Goal: Transaction & Acquisition: Register for event/course

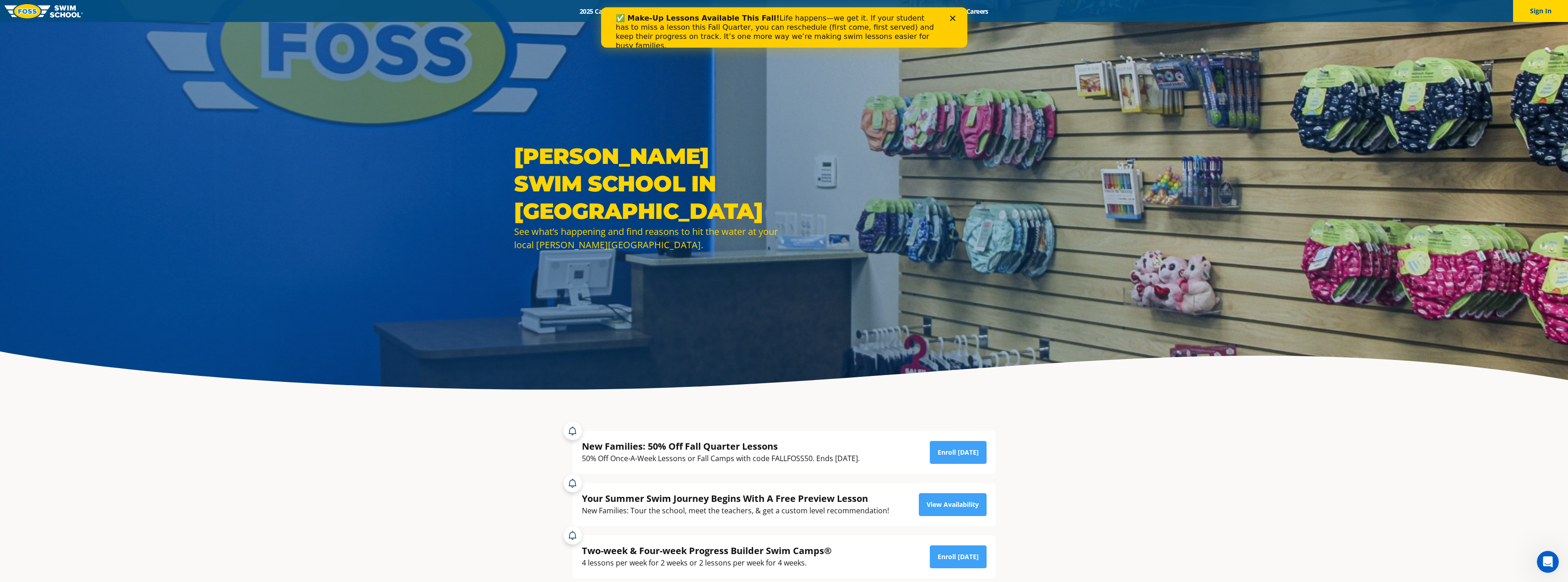
click at [958, 16] on div "✅ Make-Up Lessons Available This Fall! Life happens—we get it. If your student …" at bounding box center [784, 32] width 366 height 42
click at [955, 19] on div "Close" at bounding box center [955, 18] width 9 height 5
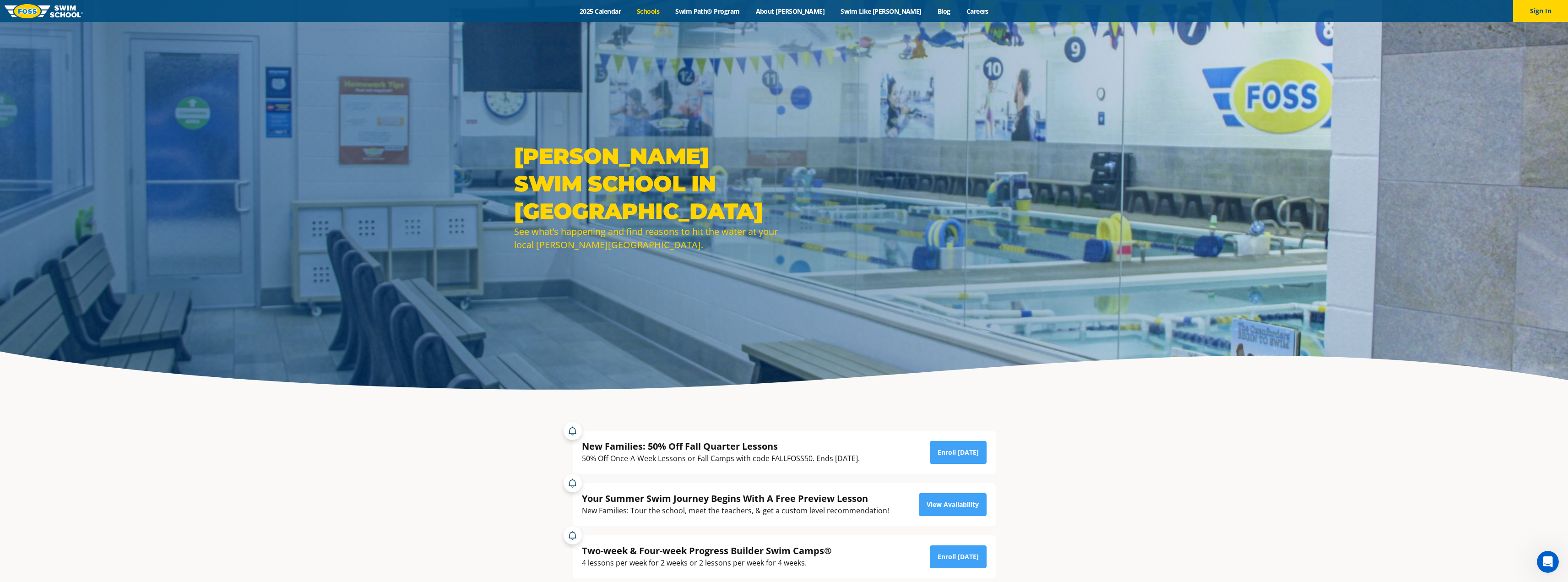
click at [667, 14] on link "Schools" at bounding box center [648, 11] width 38 height 9
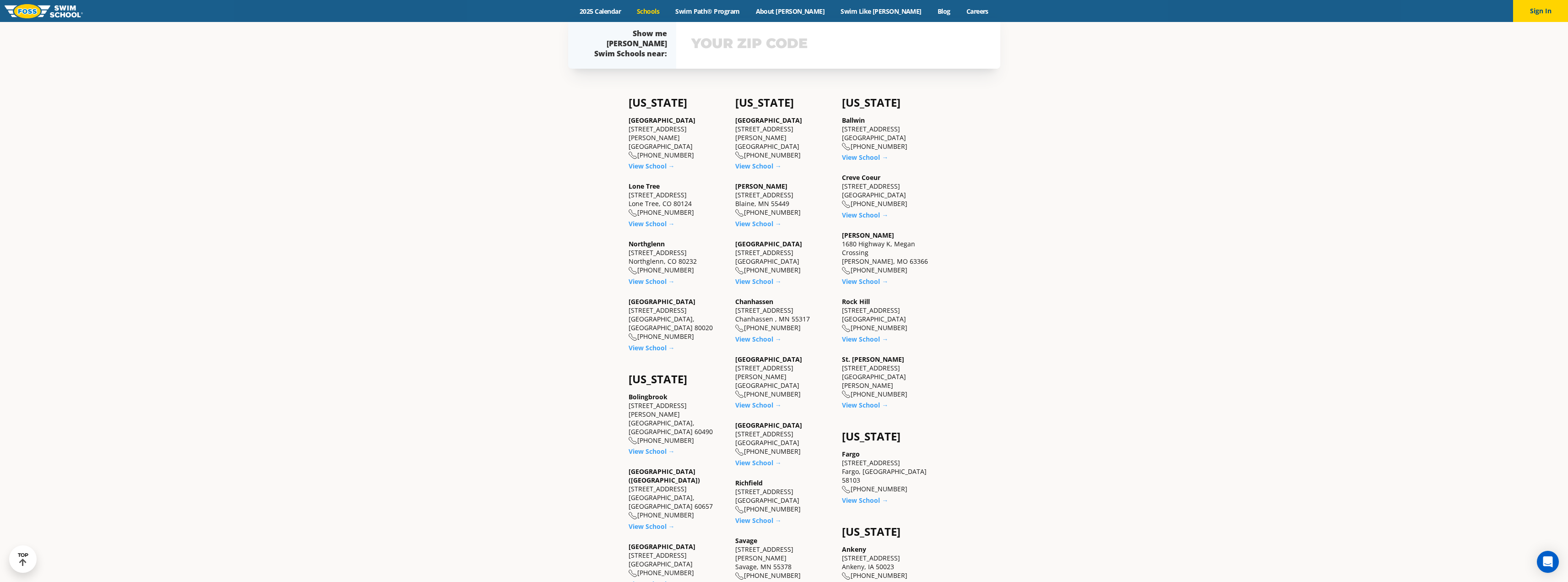
scroll to position [458, 0]
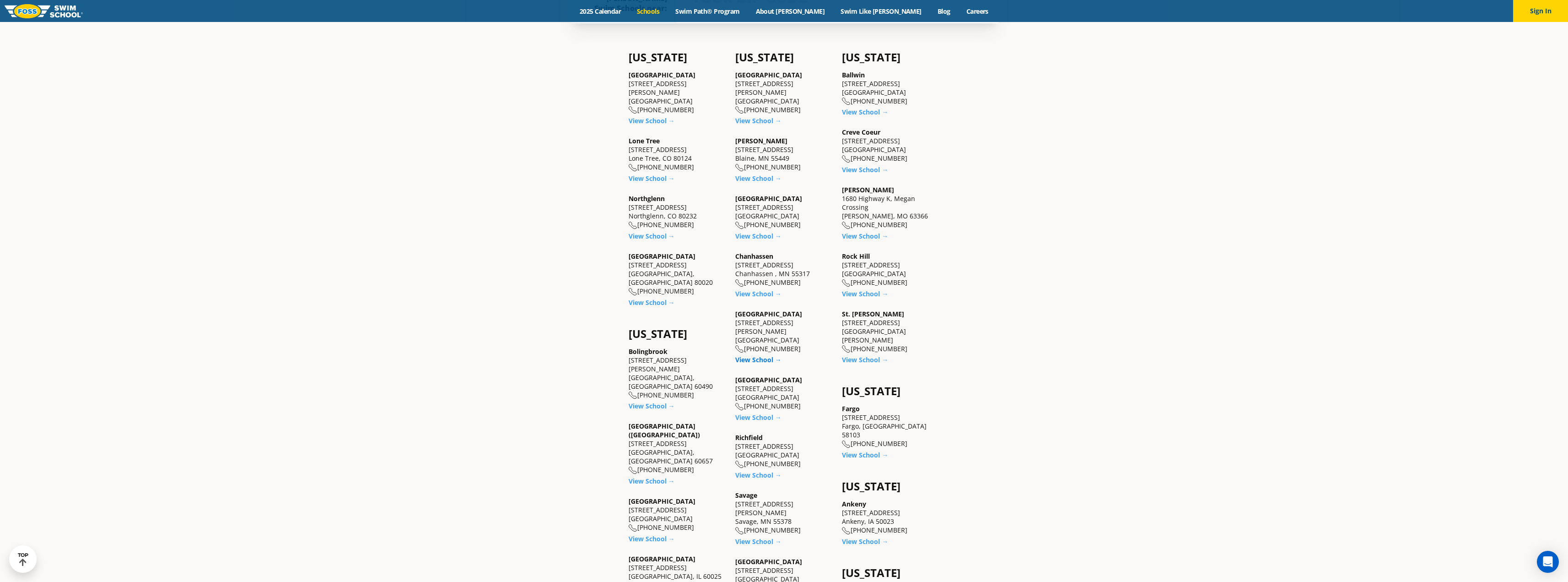
click at [758, 355] on link "View School →" at bounding box center [758, 359] width 46 height 9
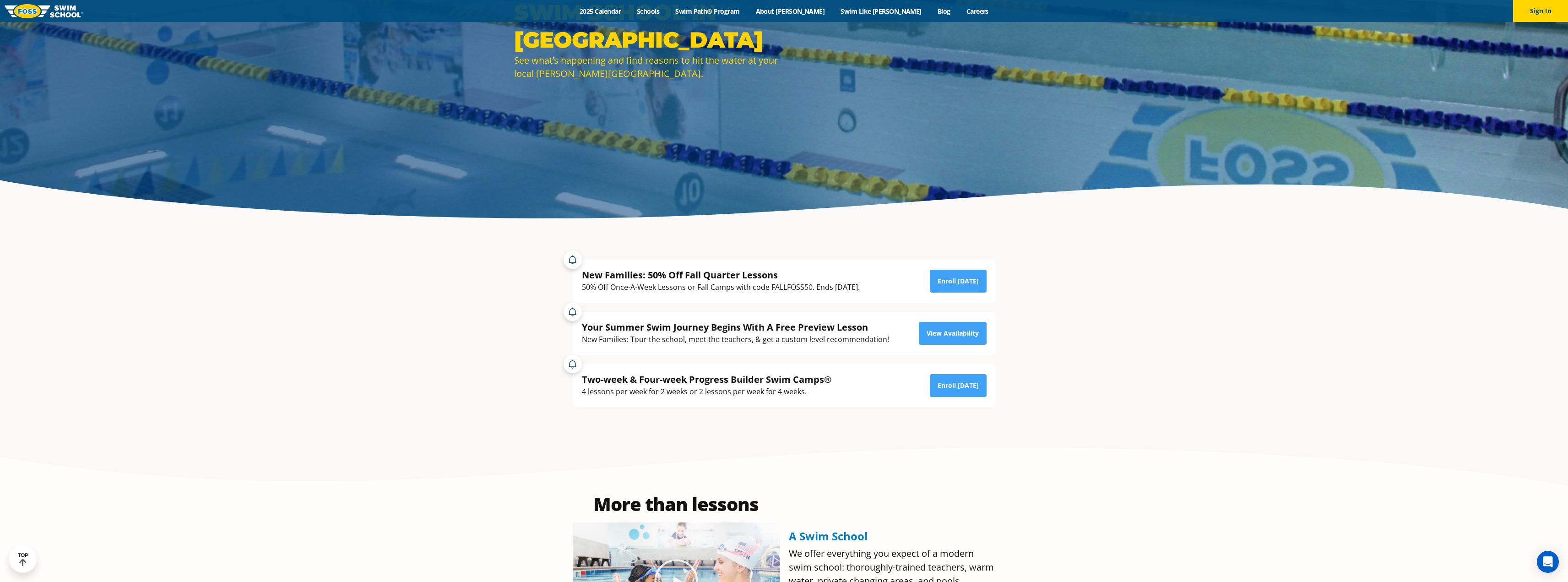
scroll to position [229, 0]
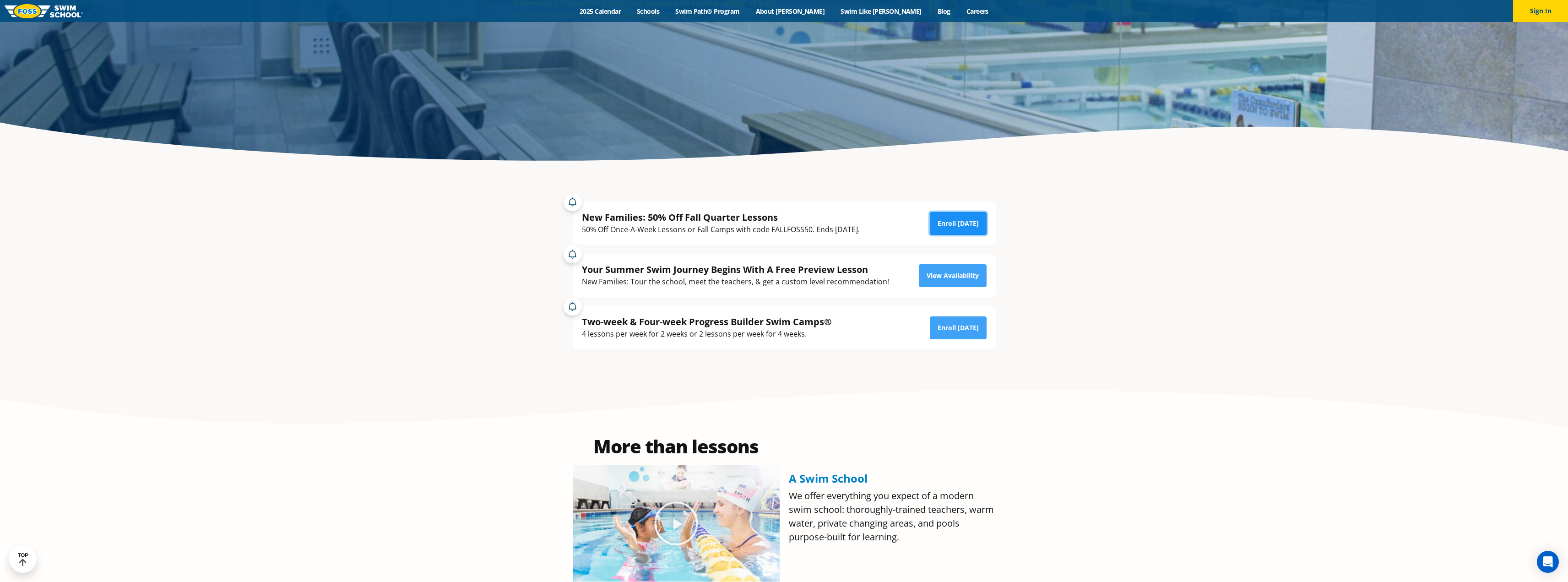
click at [976, 225] on link "Enroll [DATE]" at bounding box center [958, 223] width 57 height 23
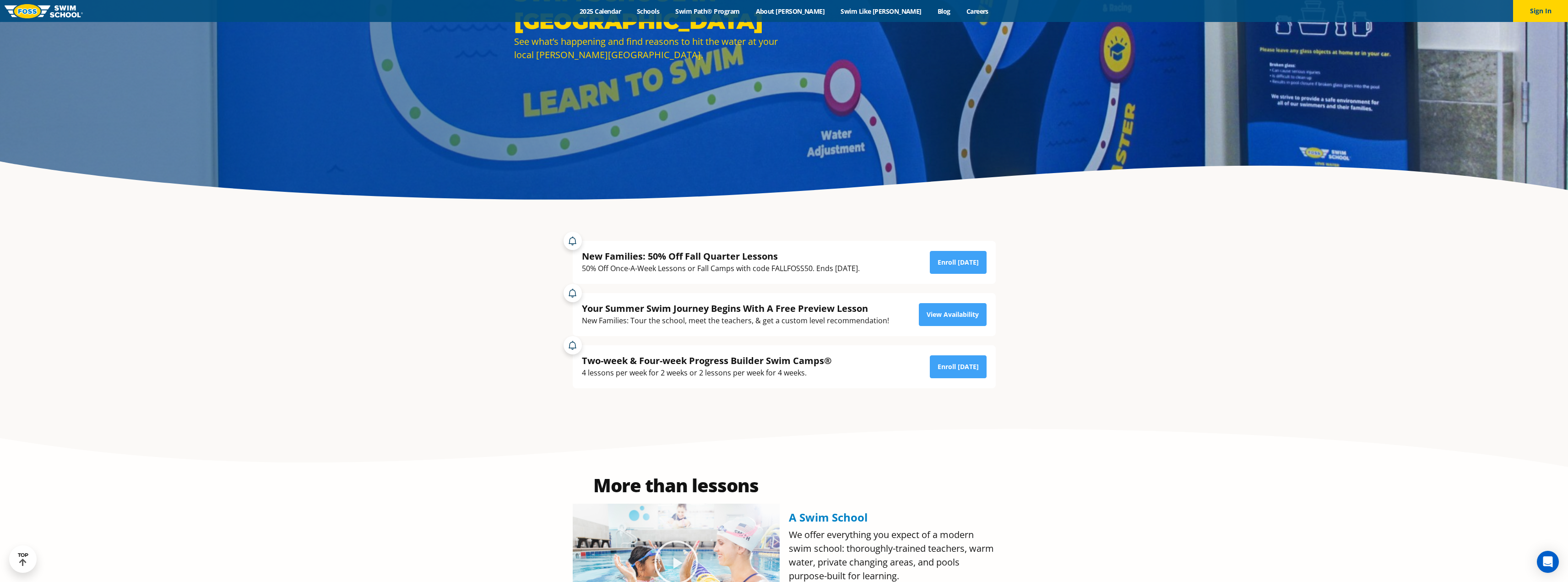
scroll to position [183, 0]
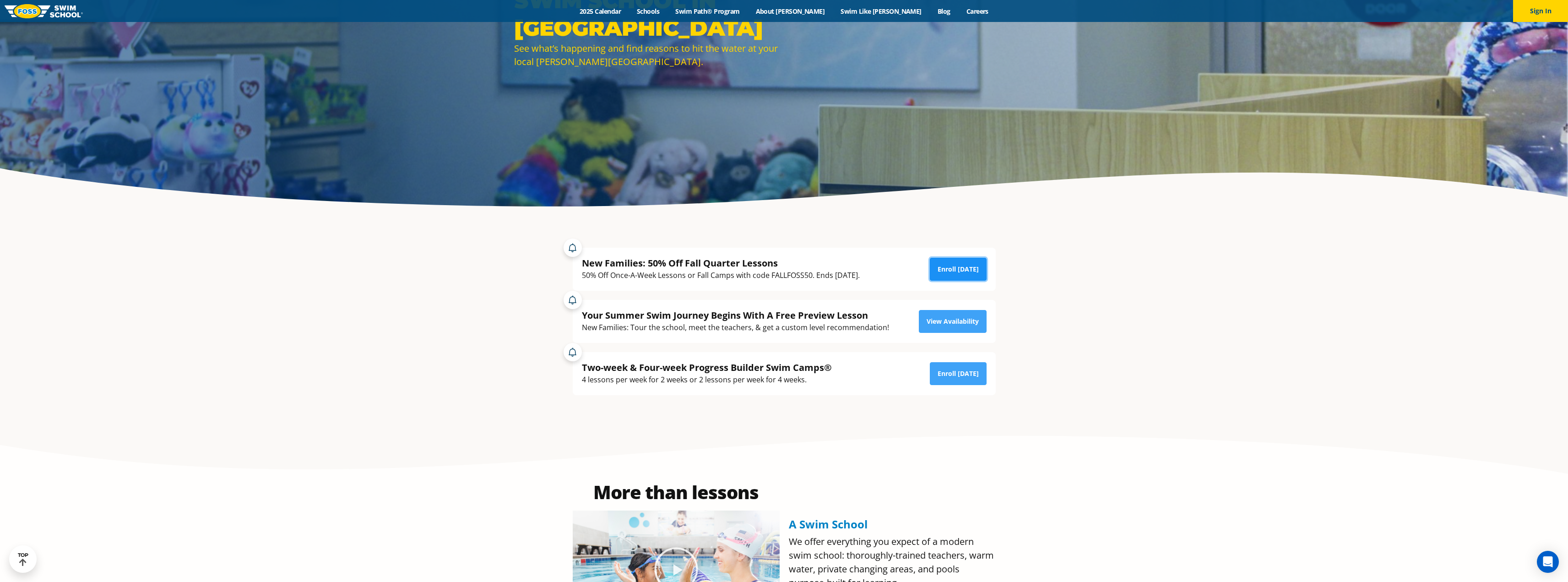
click at [939, 266] on link "Enroll [DATE]" at bounding box center [958, 269] width 57 height 23
